Goal: Information Seeking & Learning: Learn about a topic

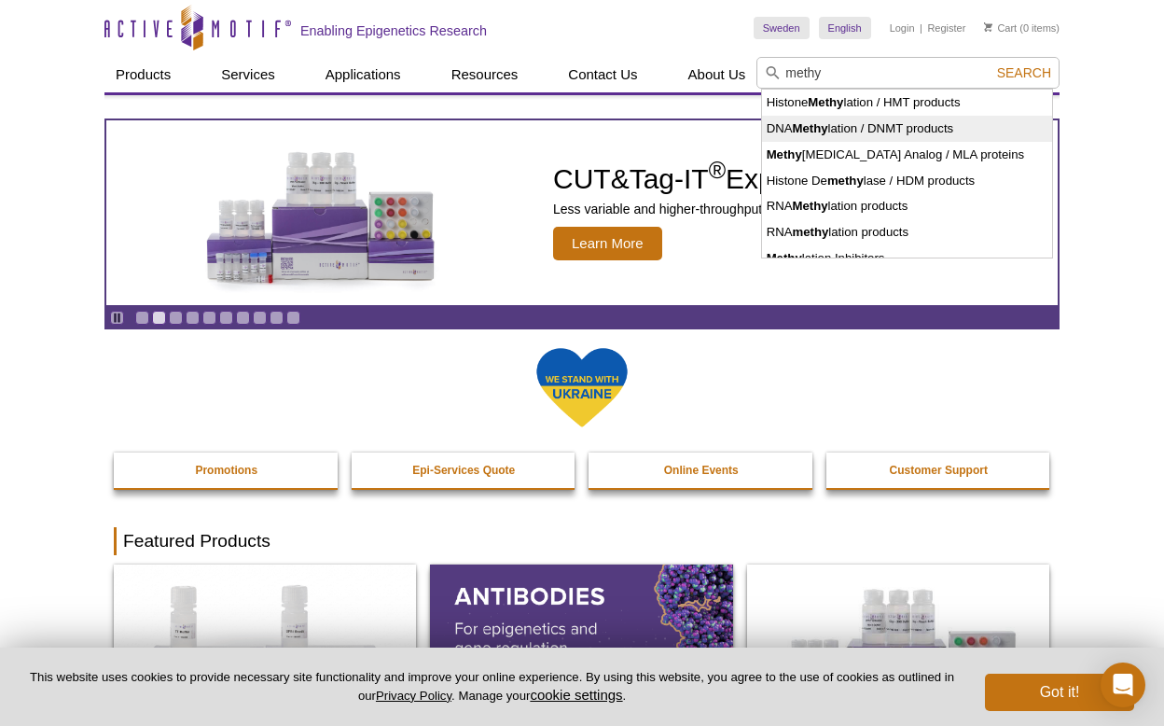
click at [805, 127] on strong "Methy" at bounding box center [809, 128] width 35 height 14
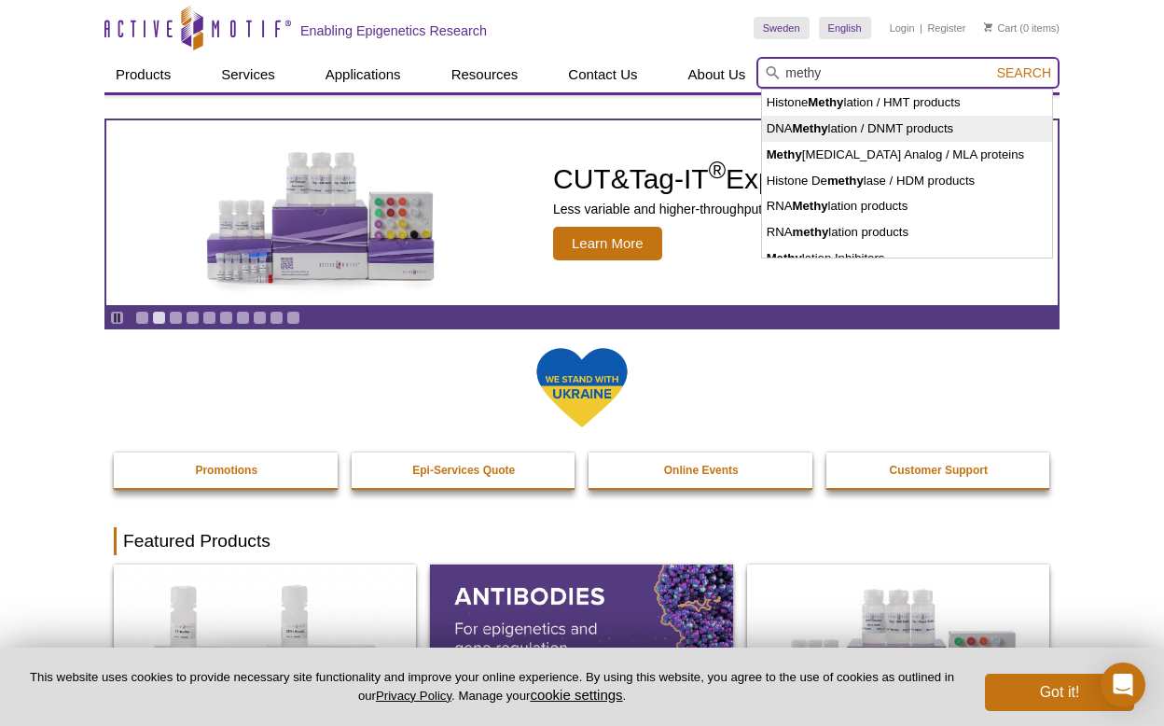
type input "DNA Methylation / DNMT products"
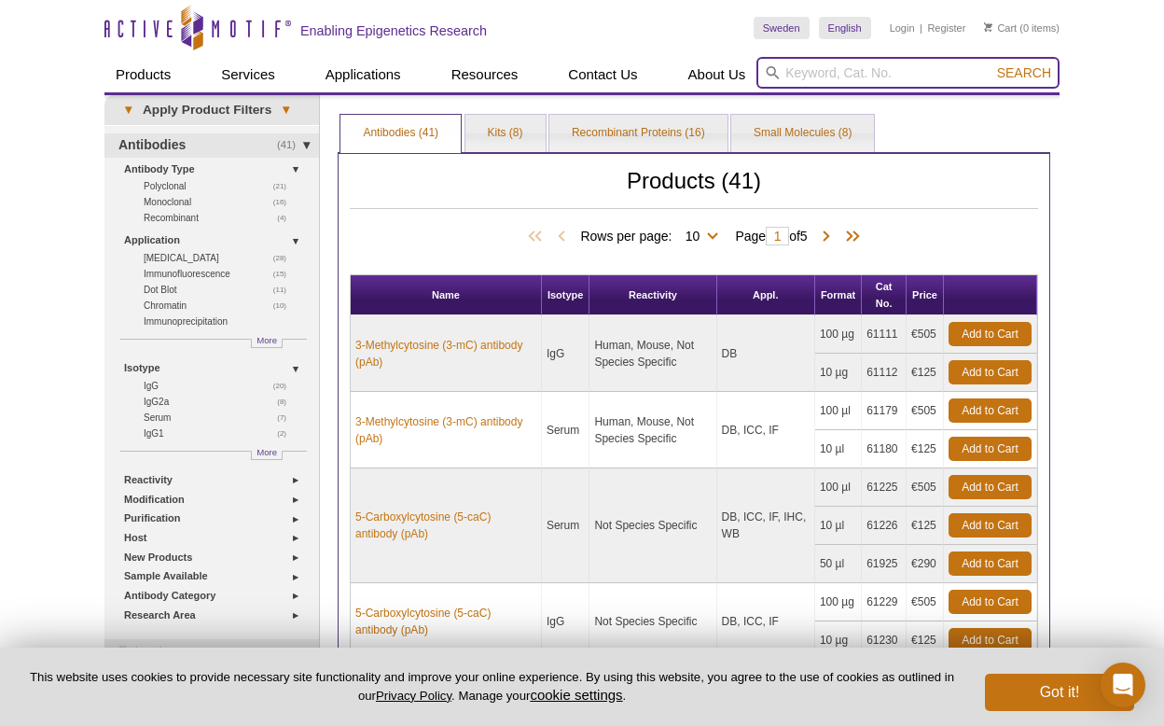
click at [943, 68] on input "search" at bounding box center [907, 73] width 303 height 32
type input "methyl finder"
click at [1025, 73] on button "Search" at bounding box center [1023, 72] width 65 height 17
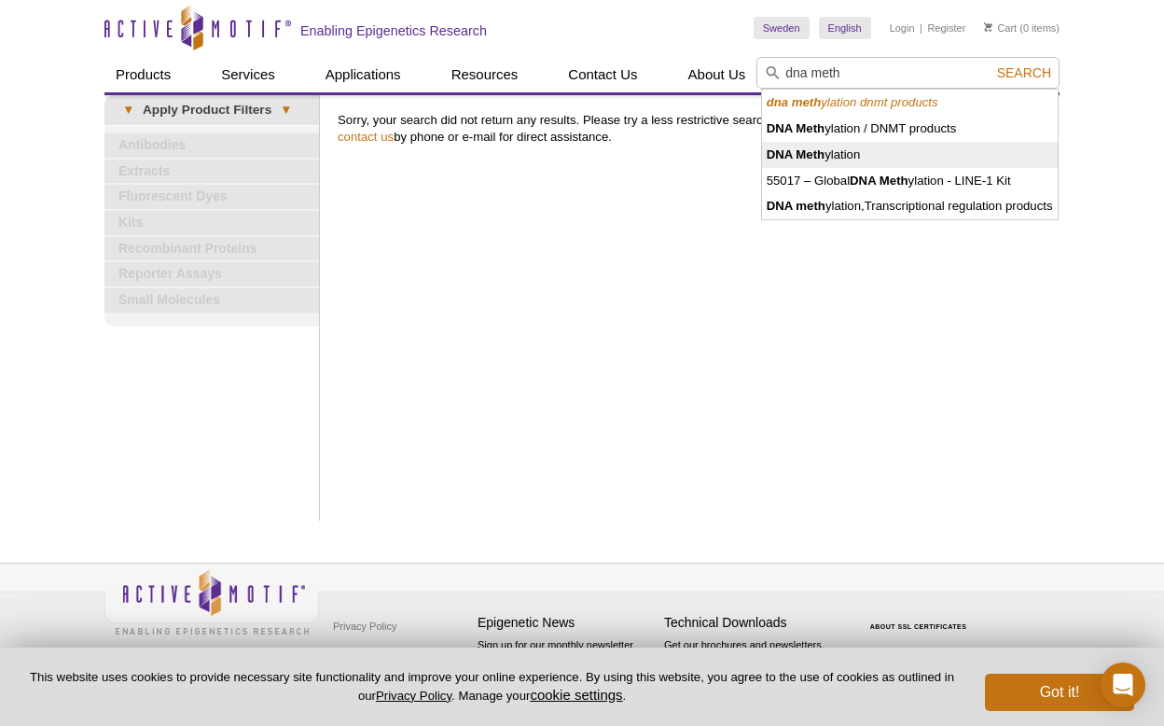
click at [782, 143] on li "DNA Meth ylation" at bounding box center [910, 155] width 296 height 26
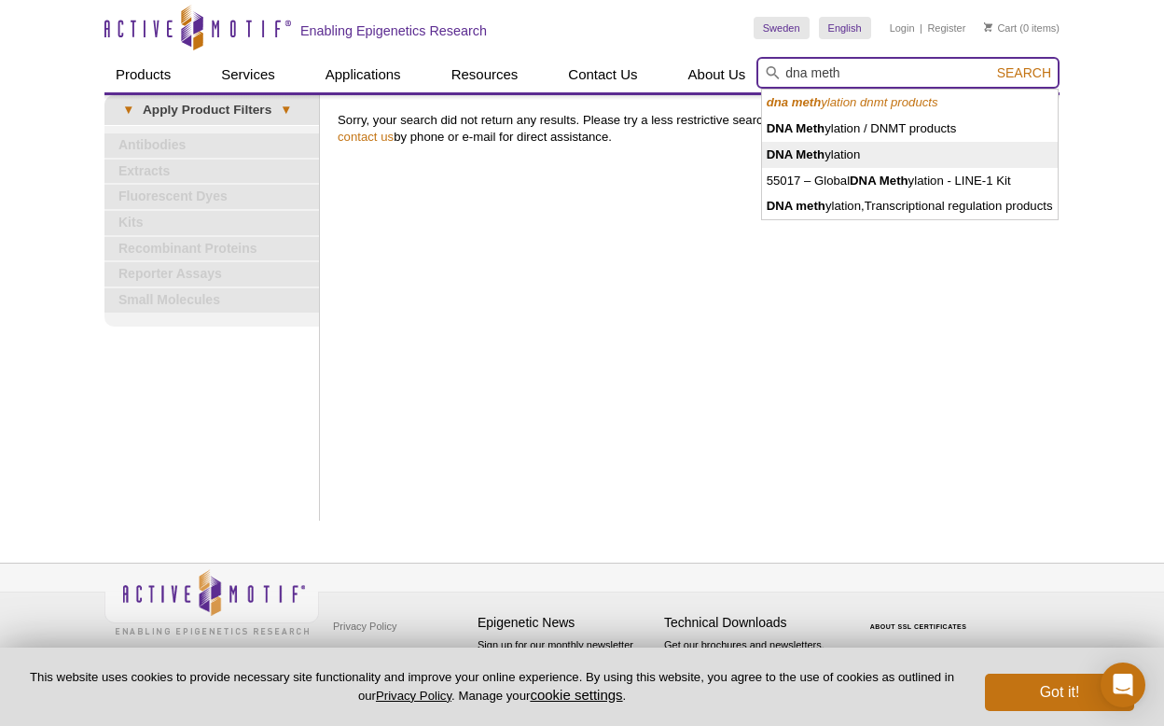
type input "DNA Methylation"
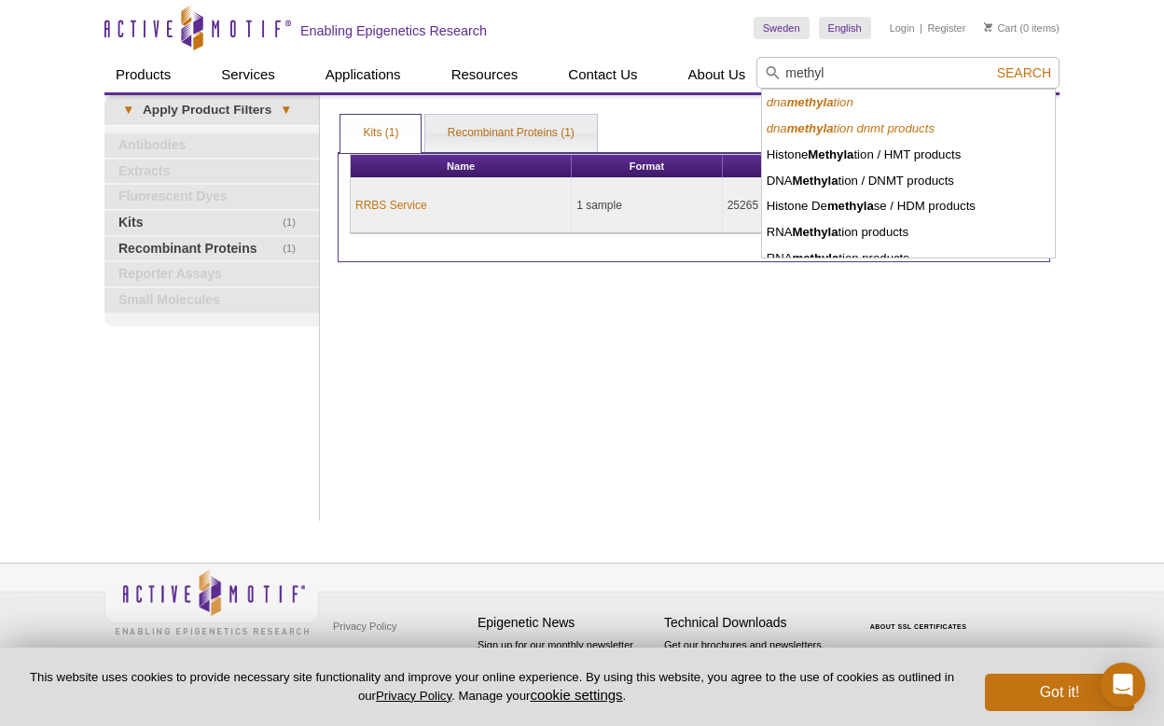
click at [848, 104] on icon "dna methyla tion" at bounding box center [810, 102] width 87 height 14
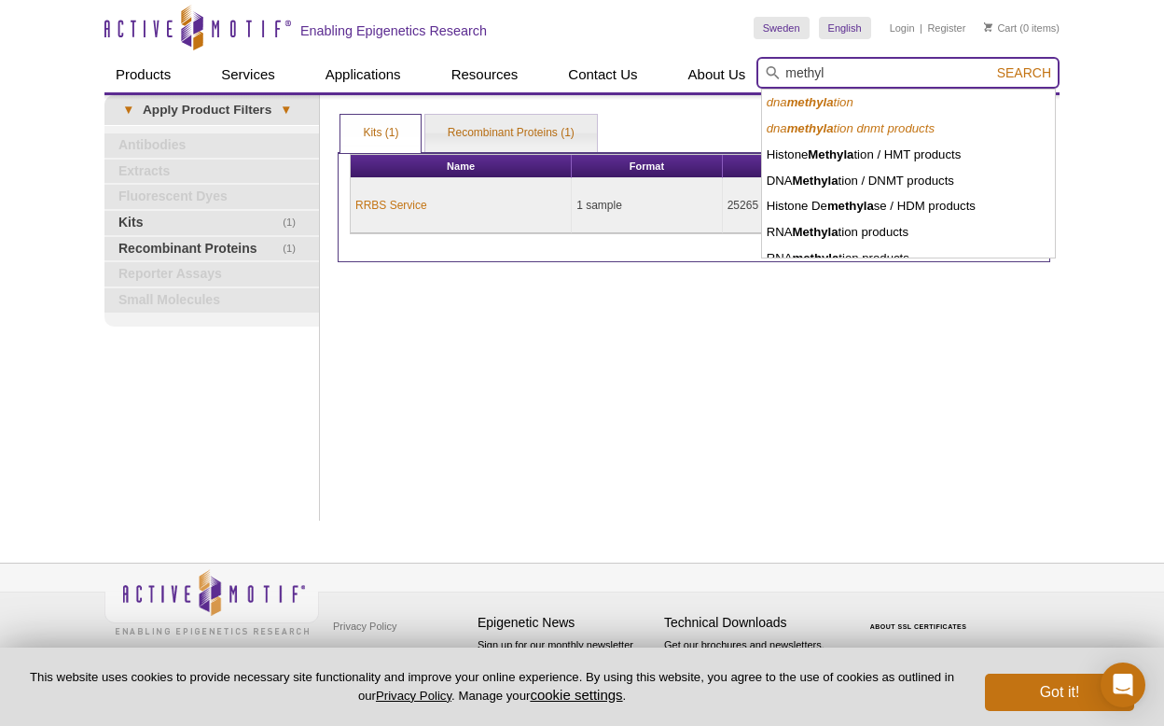
type input "dna methylation"
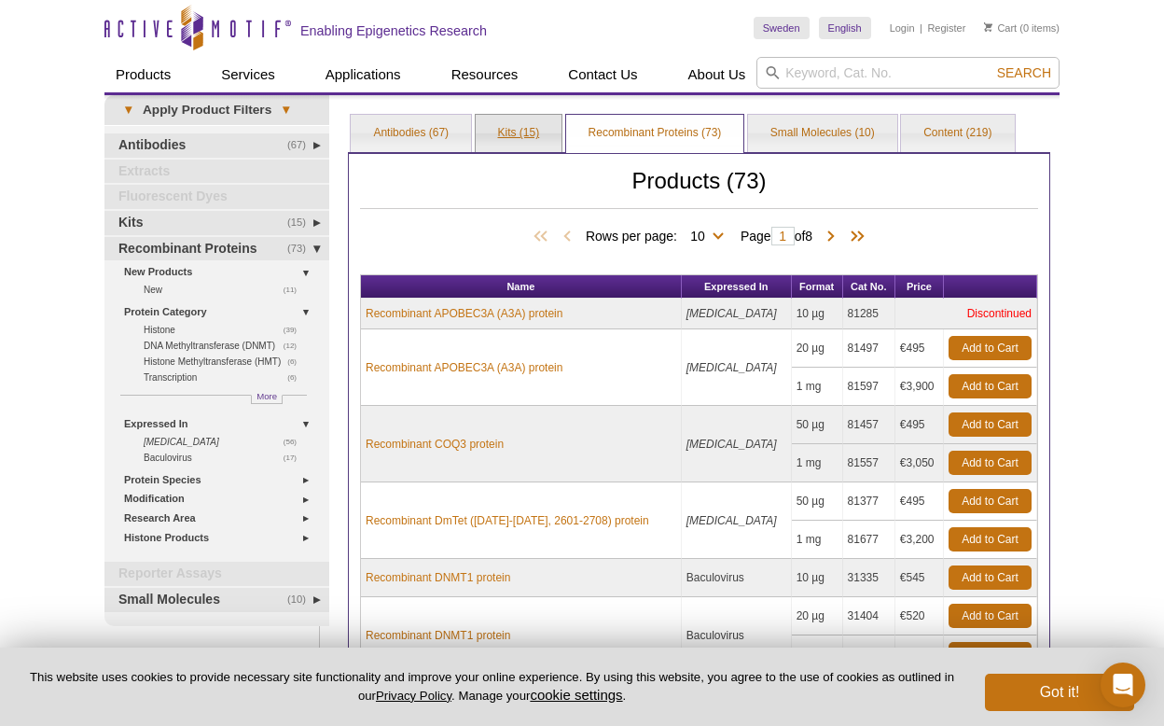
click at [498, 133] on link "Kits (15)" at bounding box center [519, 133] width 87 height 37
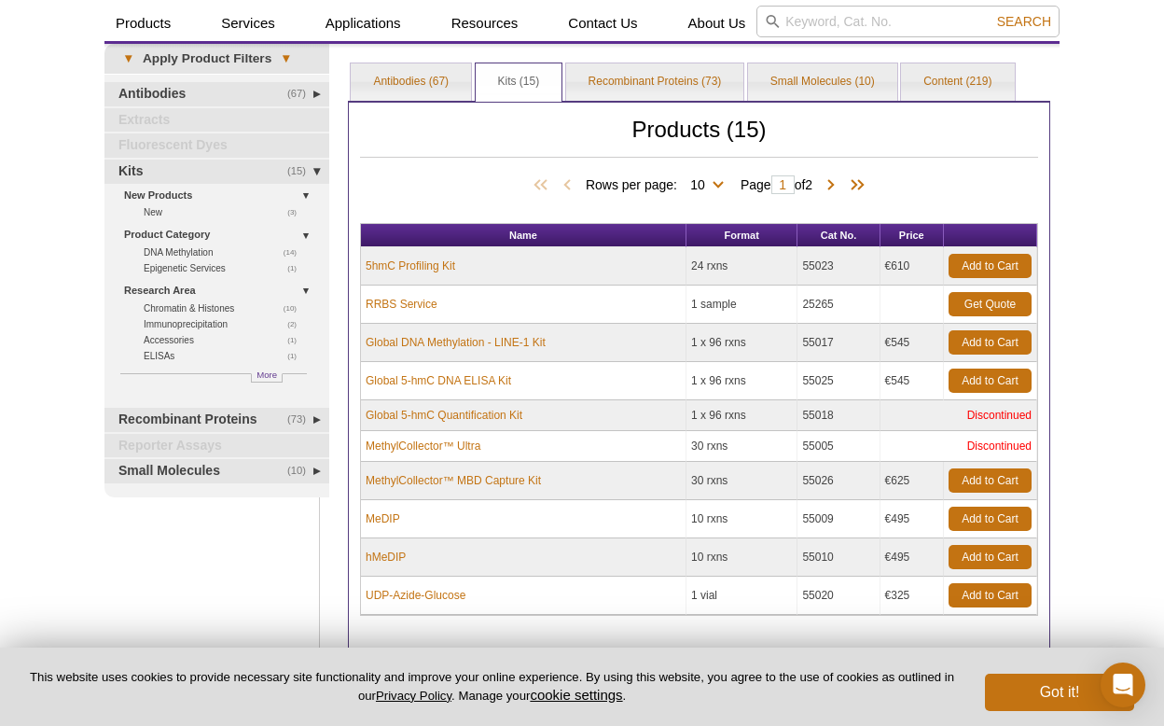
scroll to position [62, 0]
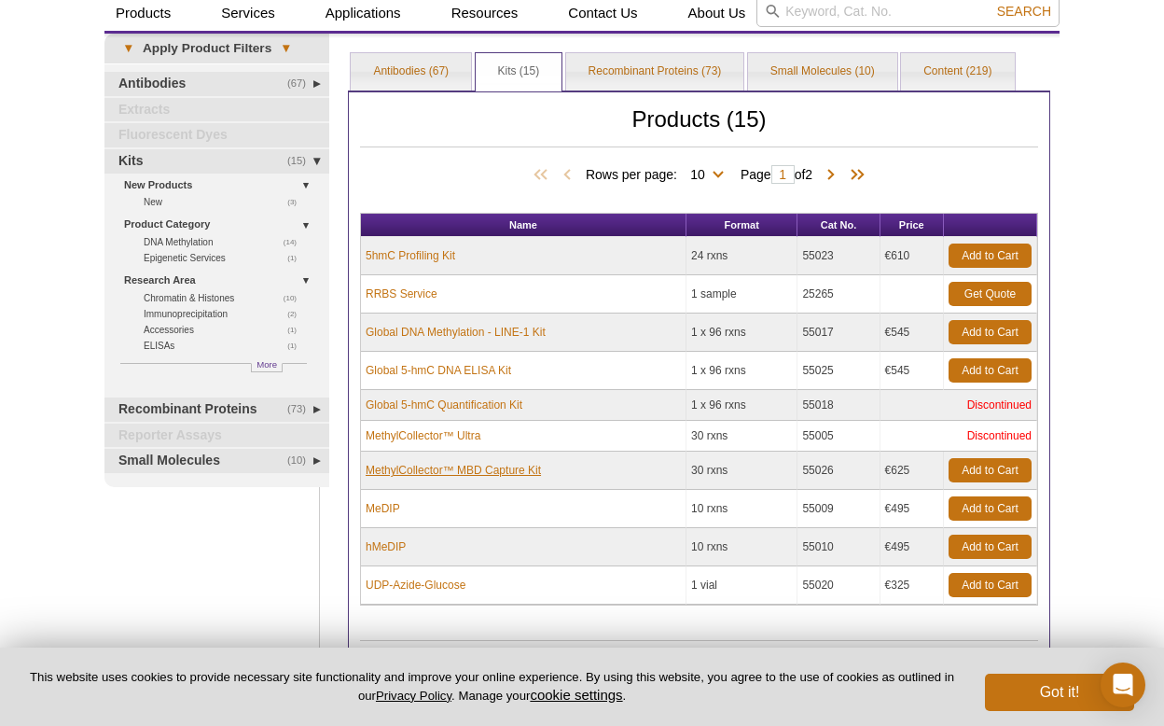
click at [491, 469] on link "MethylCollector™ MBD Capture Kit" at bounding box center [453, 470] width 175 height 17
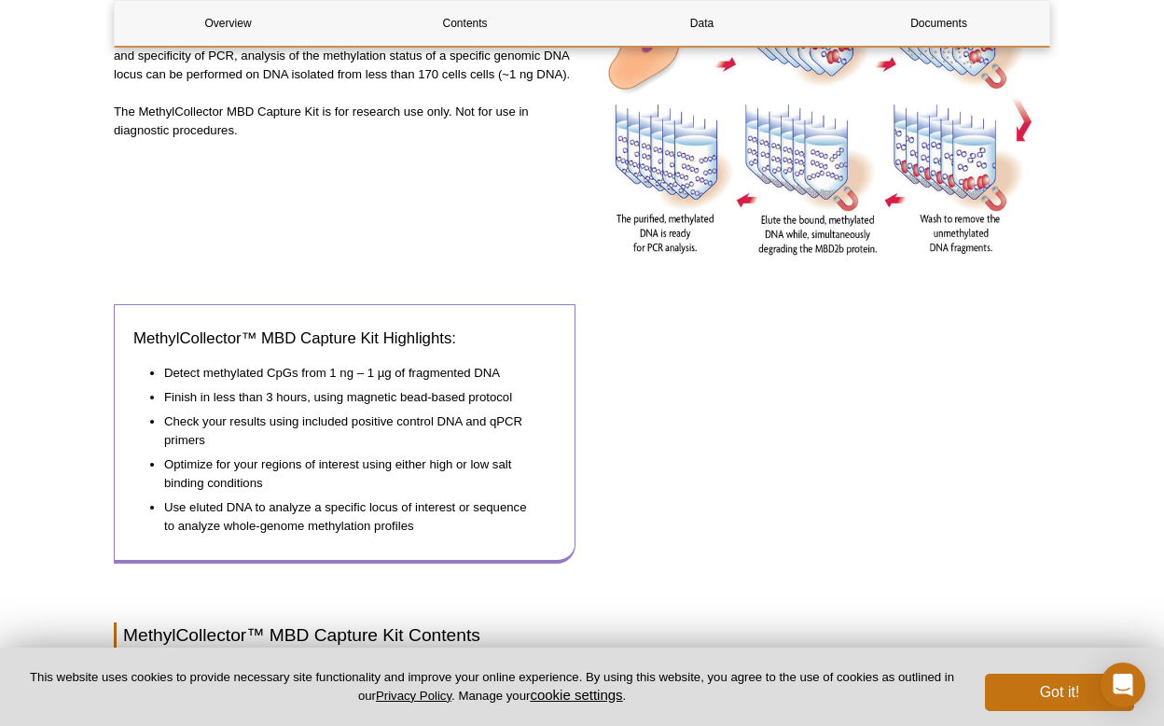
scroll to position [668, 0]
